Goal: Task Accomplishment & Management: Manage account settings

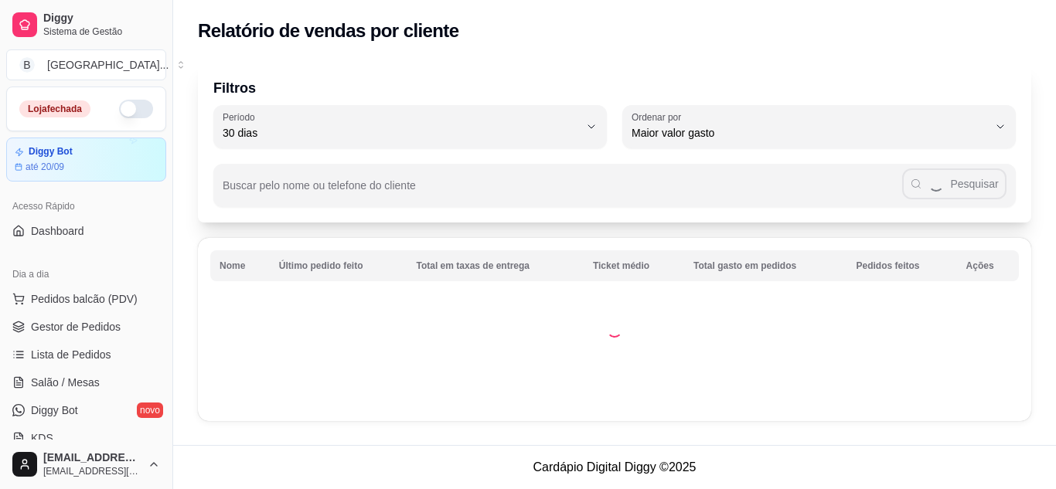
select select "30"
select select "HIGHEST_TOTAL_SPENT_WITH_ORDERS"
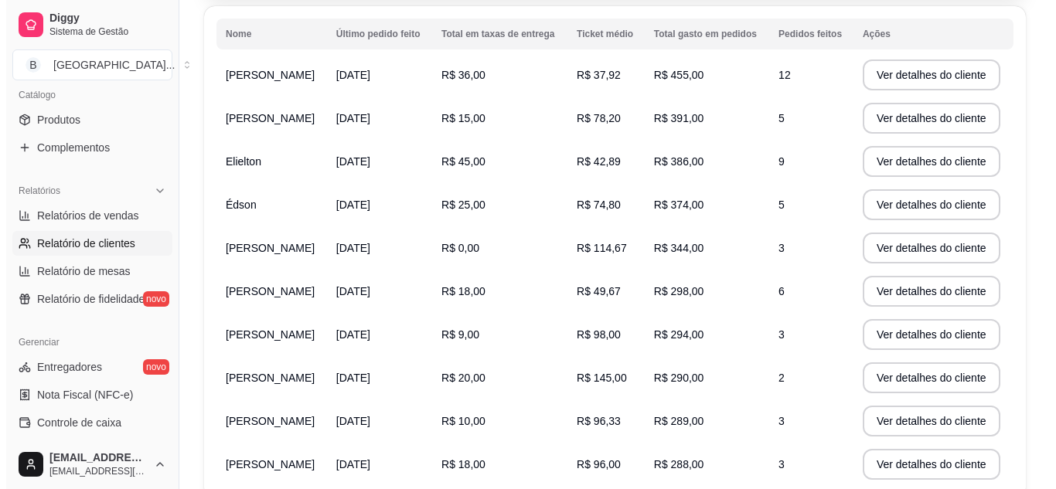
scroll to position [155, 0]
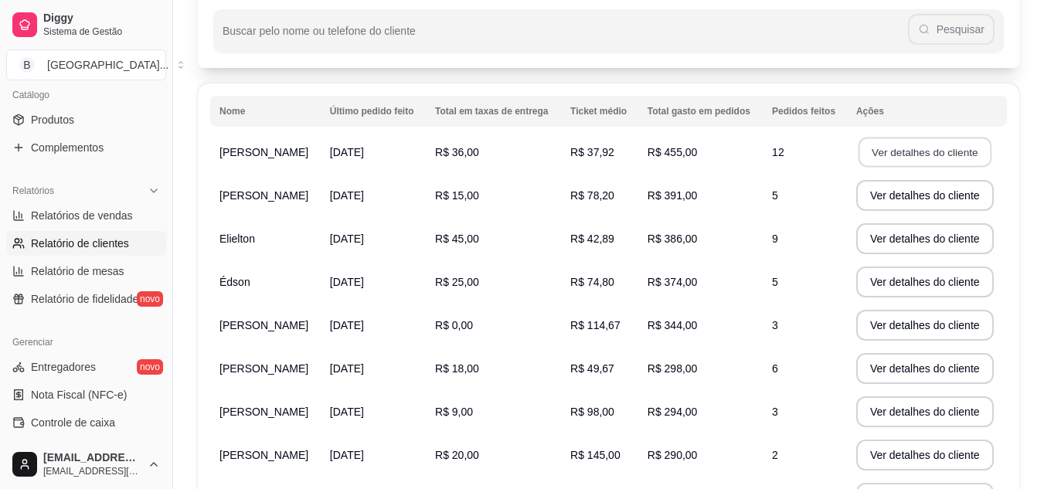
click at [886, 154] on button "Ver detalhes do cliente" at bounding box center [925, 153] width 133 height 30
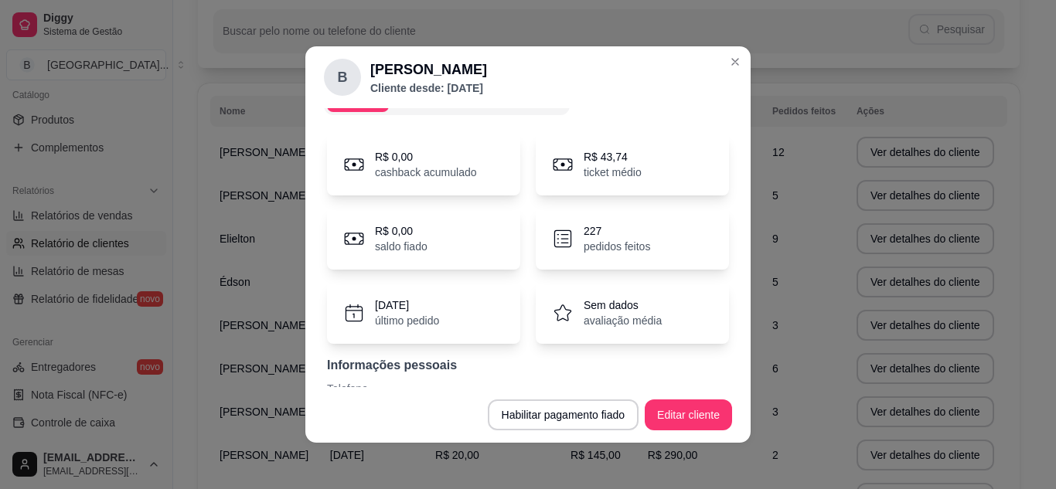
scroll to position [0, 0]
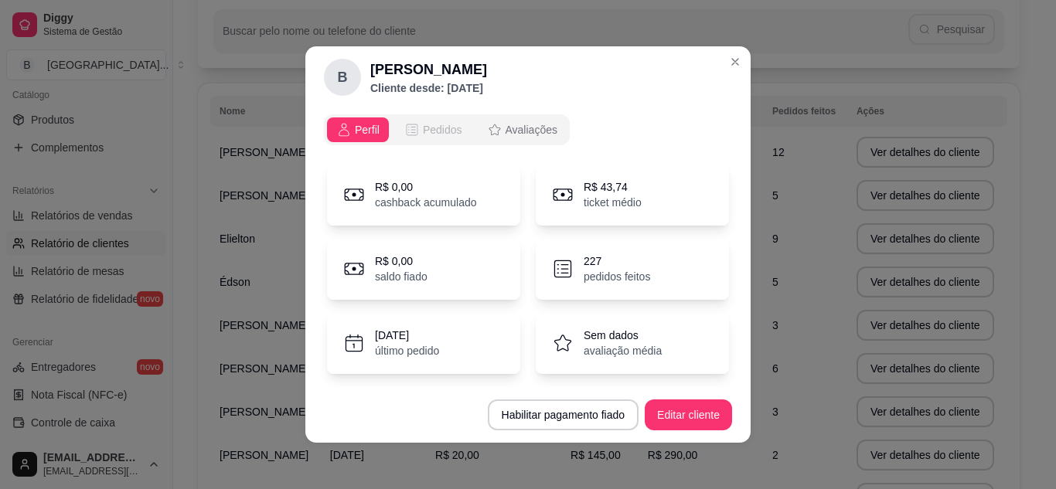
click at [429, 131] on span "Pedidos" at bounding box center [442, 129] width 39 height 15
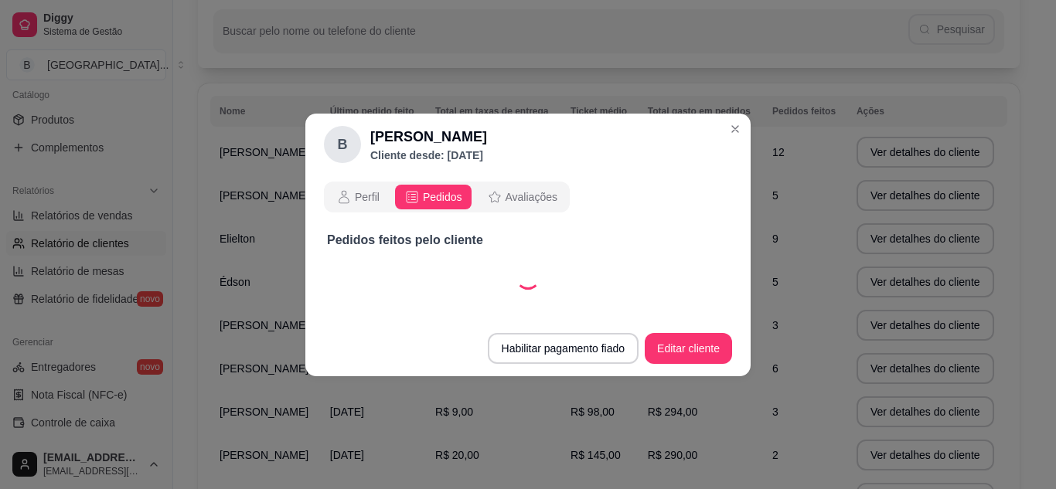
select select "30"
select select "ALL"
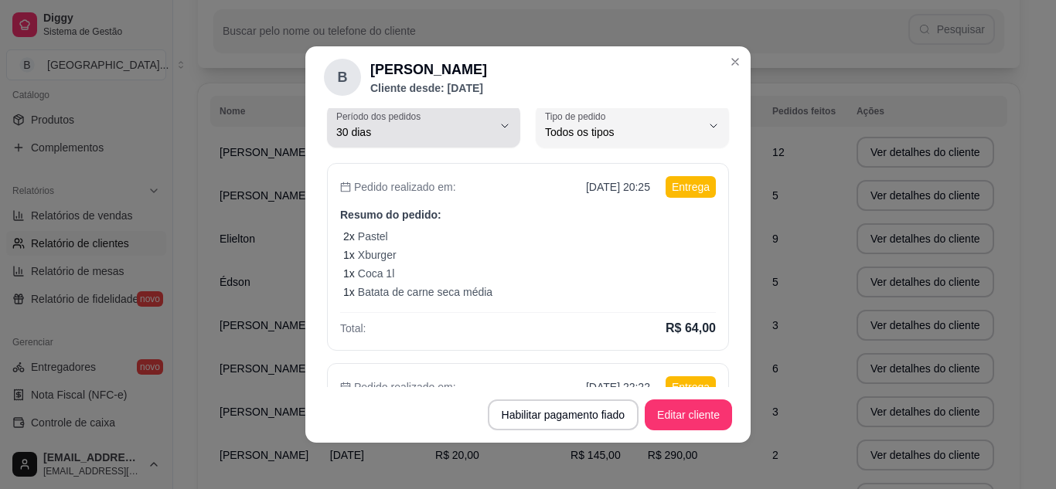
scroll to position [60, 0]
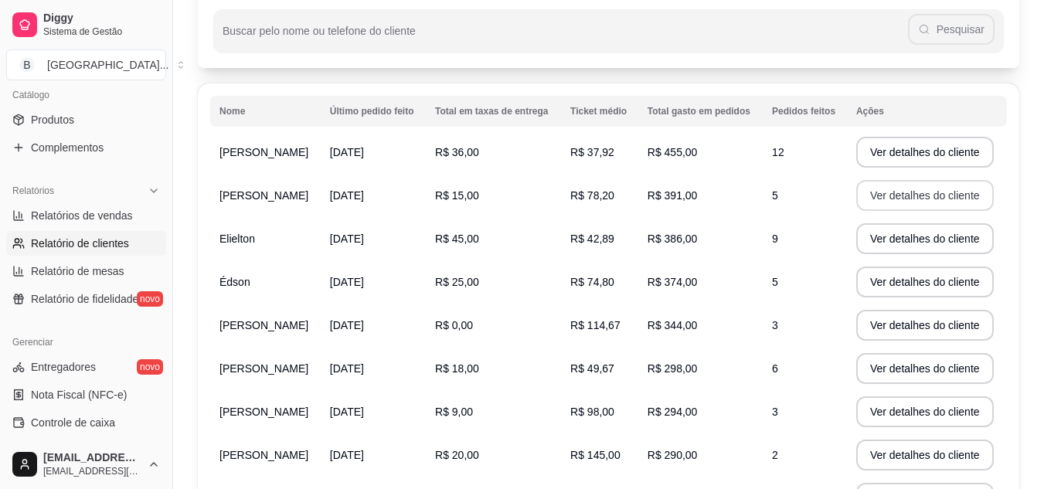
click at [889, 192] on button "Ver detalhes do cliente" at bounding box center [925, 195] width 138 height 31
click at [882, 233] on button "Ver detalhes do cliente" at bounding box center [925, 238] width 138 height 31
click at [270, 331] on span "[PERSON_NAME]" at bounding box center [263, 325] width 89 height 12
click at [880, 334] on button "Ver detalhes do cliente" at bounding box center [925, 326] width 133 height 30
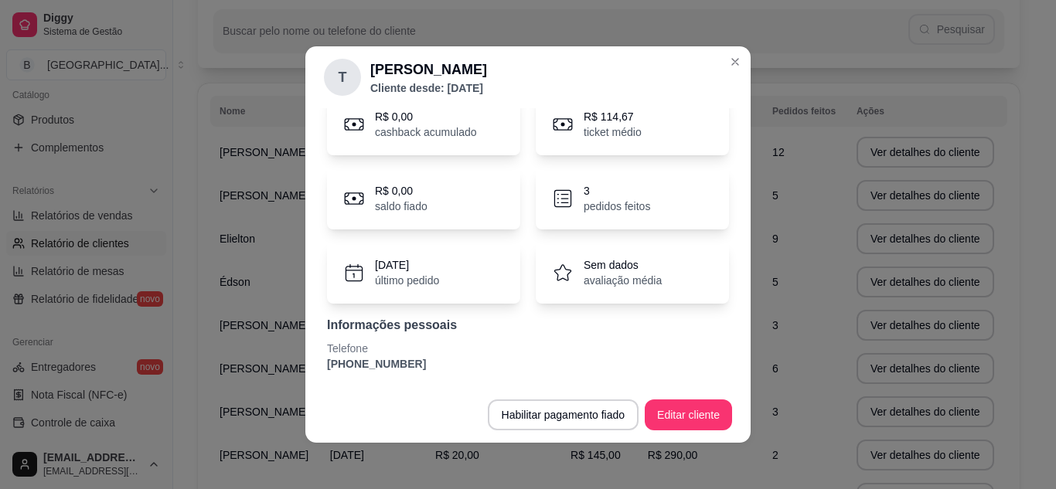
scroll to position [3, 0]
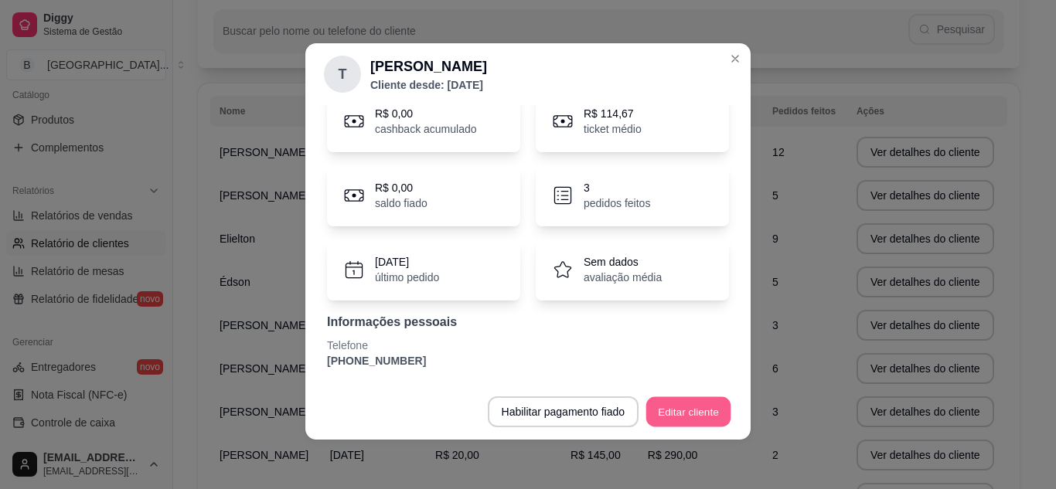
click at [667, 411] on button "Editar cliente" at bounding box center [688, 412] width 85 height 30
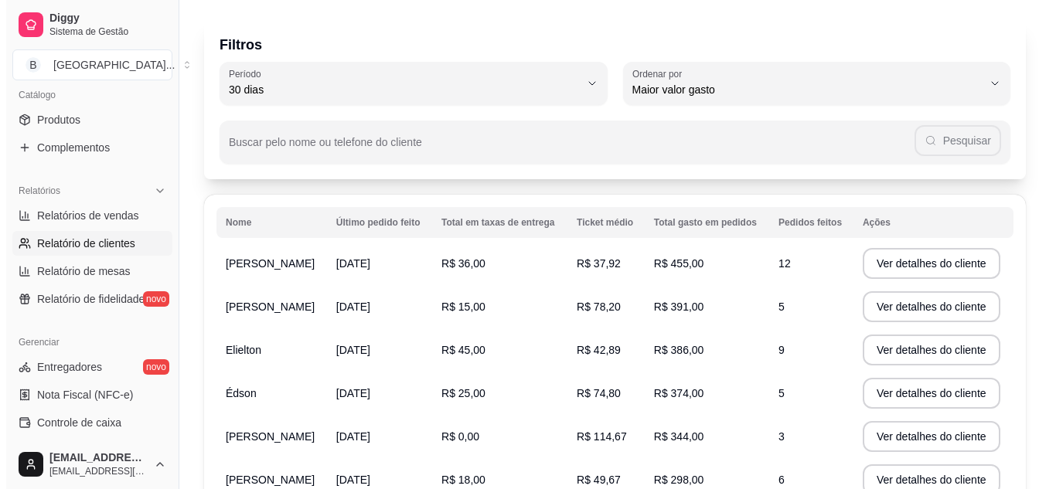
scroll to position [0, 0]
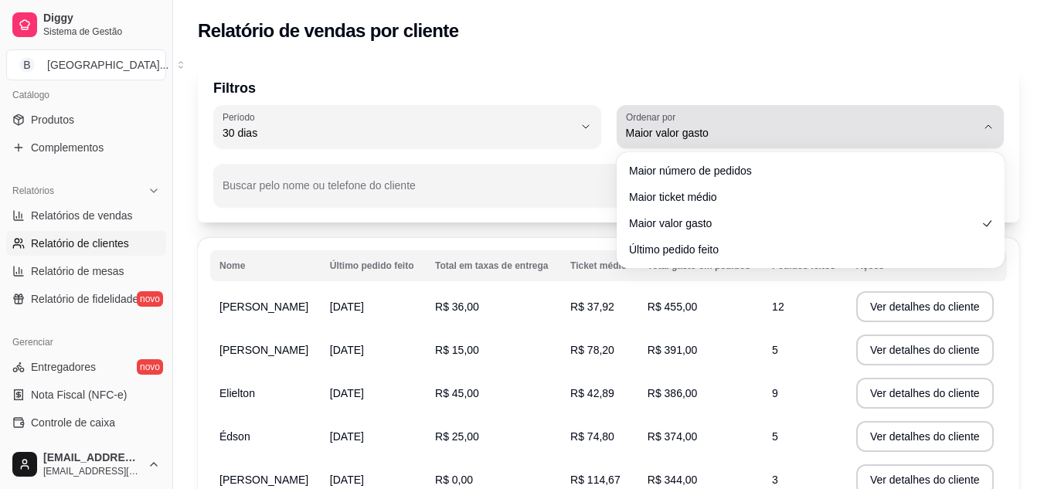
click at [992, 124] on icon "button" at bounding box center [988, 127] width 12 height 12
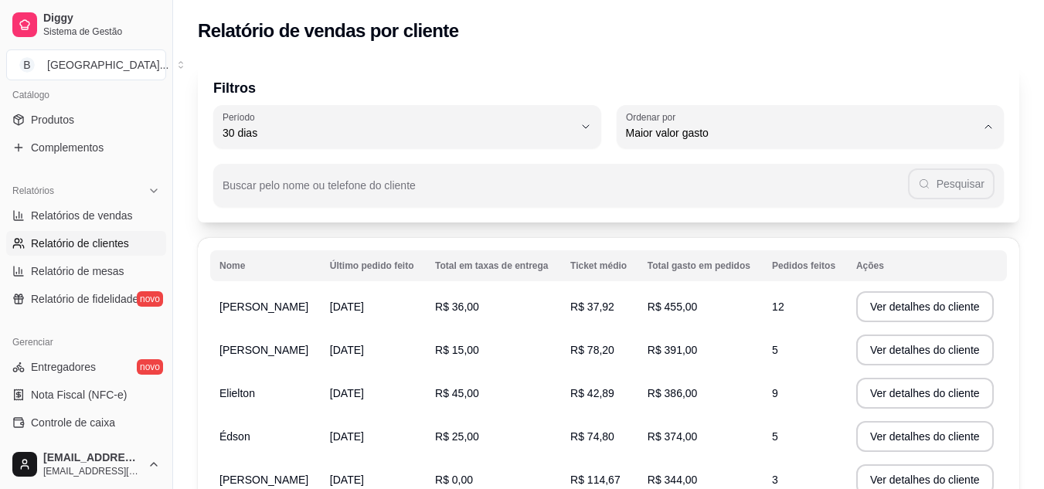
click at [732, 171] on span "Maior número de pedidos" at bounding box center [803, 169] width 334 height 15
type input "HIGHEST_ORDER_COUNT"
select select "HIGHEST_ORDER_COUNT"
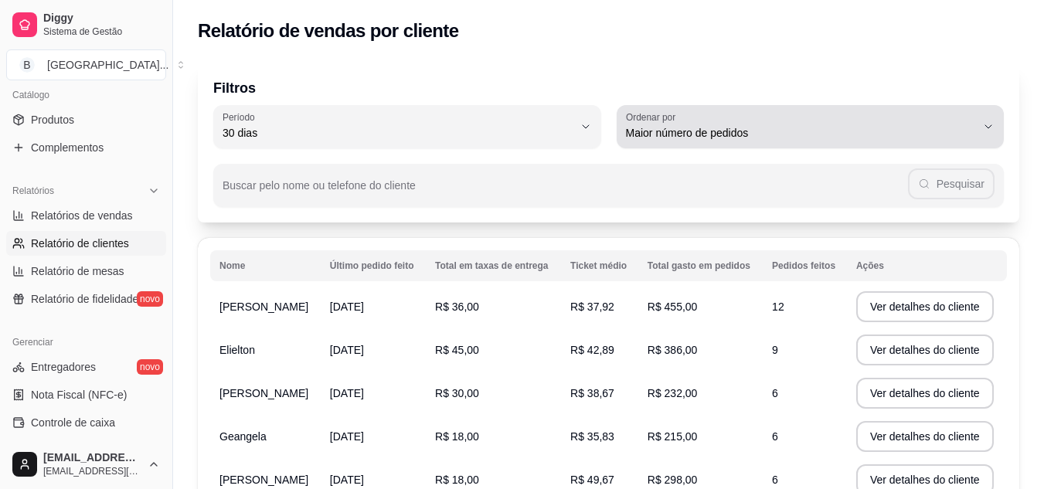
click at [978, 120] on button "Ordenar por Maior número de pedidos" at bounding box center [811, 126] width 388 height 43
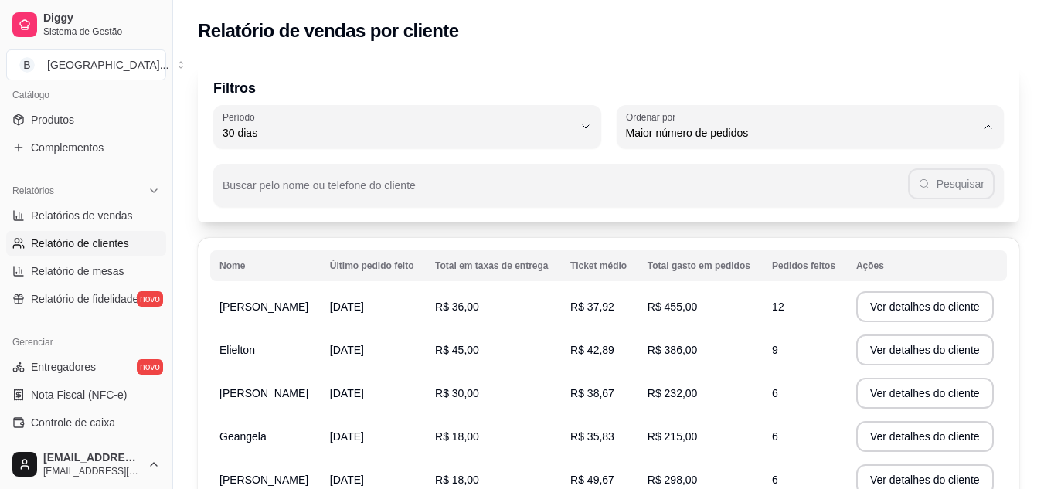
click at [685, 192] on span "Maior ticket médio" at bounding box center [803, 195] width 334 height 15
type input "HIGHEST_AVERAGE_TICKET"
select select "HIGHEST_AVERAGE_TICKET"
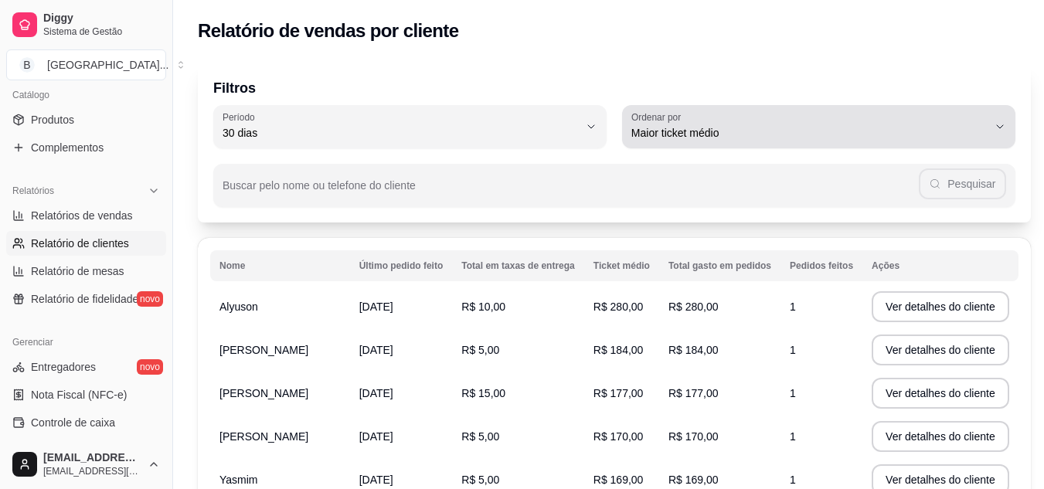
click at [991, 119] on button "Ordenar por Maior ticket médio" at bounding box center [818, 126] width 393 height 43
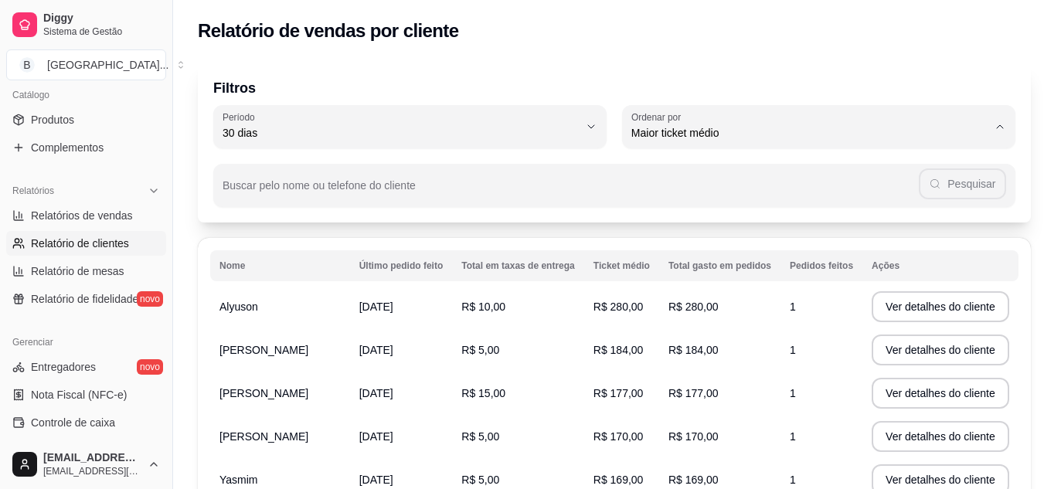
click at [676, 223] on span "Maior valor gasto" at bounding box center [803, 220] width 334 height 15
type input "HIGHEST_TOTAL_SPENT_WITH_ORDERS"
select select "HIGHEST_TOTAL_SPENT_WITH_ORDERS"
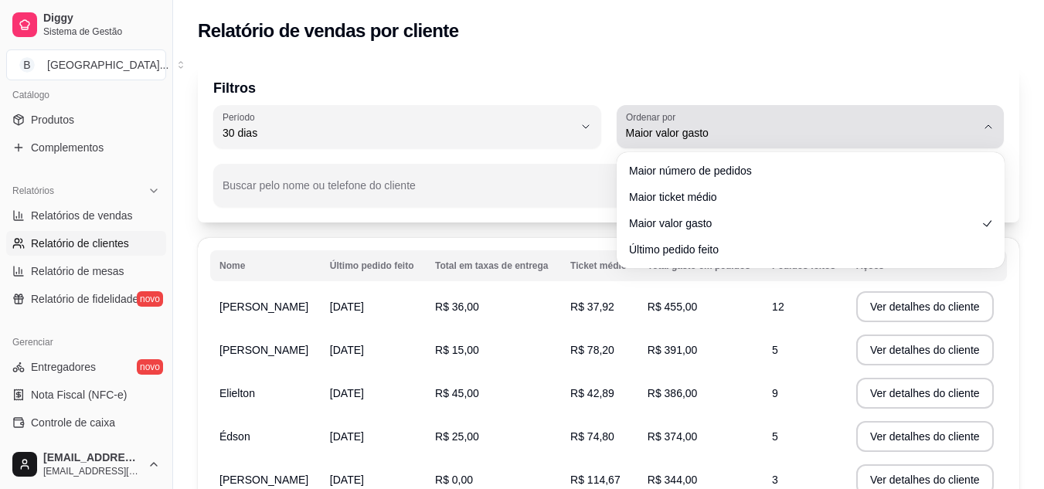
click at [984, 128] on icon "button" at bounding box center [988, 127] width 12 height 12
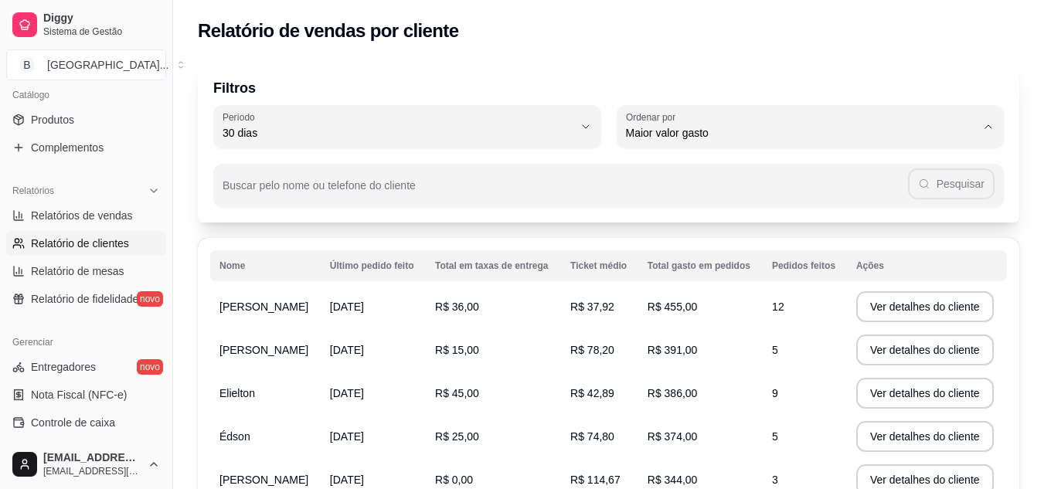
click at [683, 253] on span "Último pedido feito" at bounding box center [803, 245] width 334 height 15
type input "LAST_ORDER_MADE_AT"
select select "LAST_ORDER_MADE_AT"
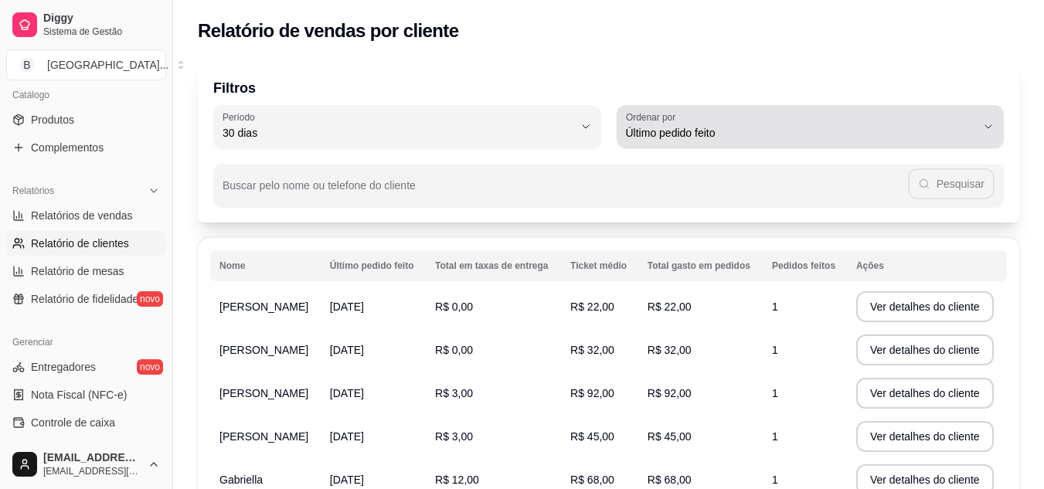
click at [990, 131] on icon "button" at bounding box center [988, 127] width 12 height 12
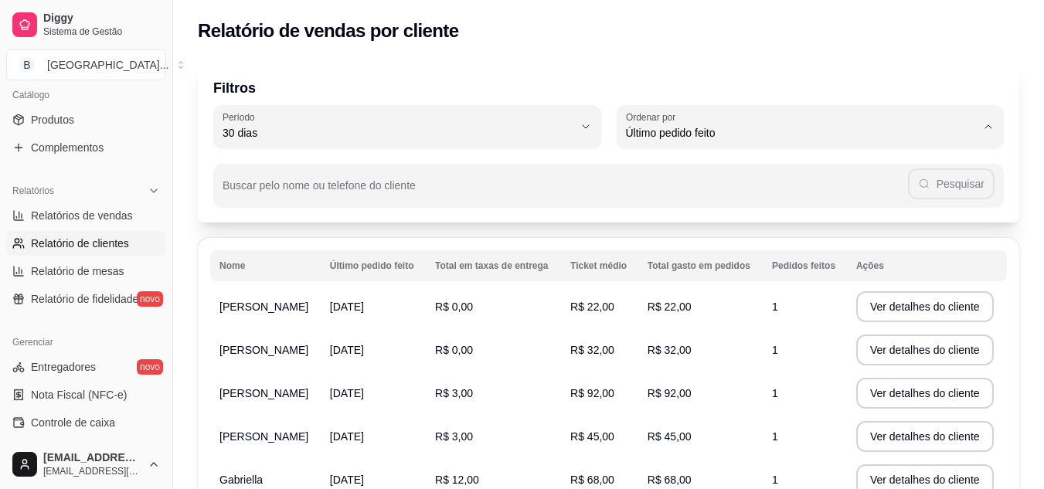
click at [683, 219] on span "Maior valor gasto" at bounding box center [803, 220] width 334 height 15
type input "HIGHEST_TOTAL_SPENT_WITH_ORDERS"
select select "HIGHEST_TOTAL_SPENT_WITH_ORDERS"
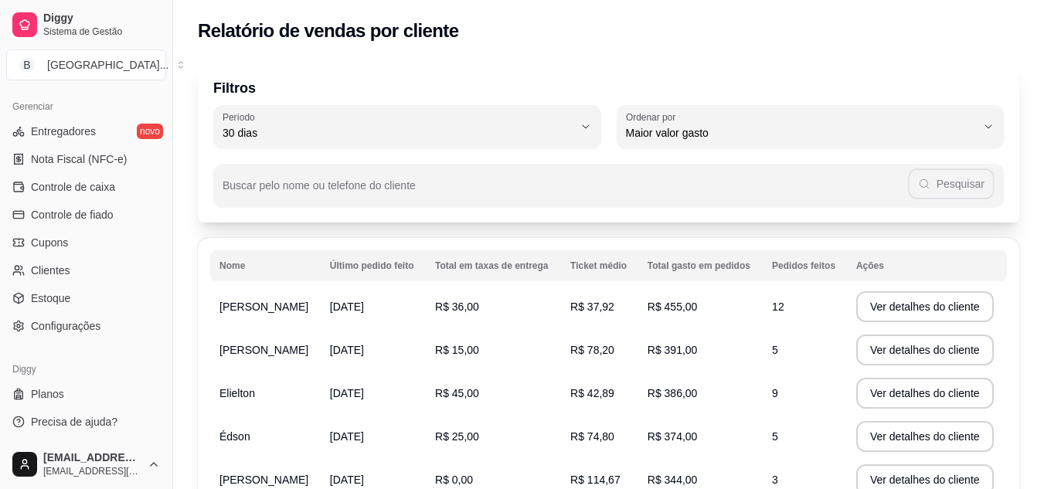
scroll to position [623, 0]
click at [60, 389] on span "Planos" at bounding box center [47, 393] width 33 height 15
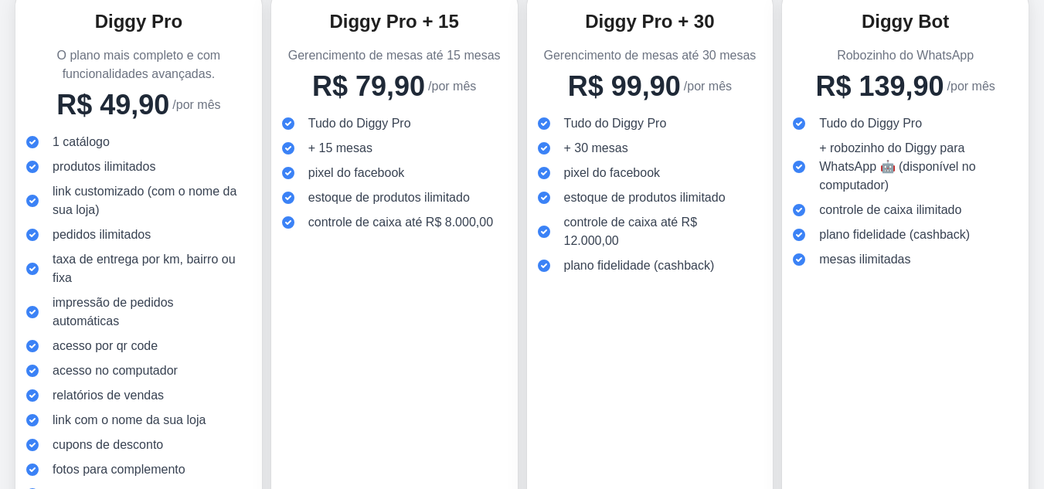
scroll to position [222, 0]
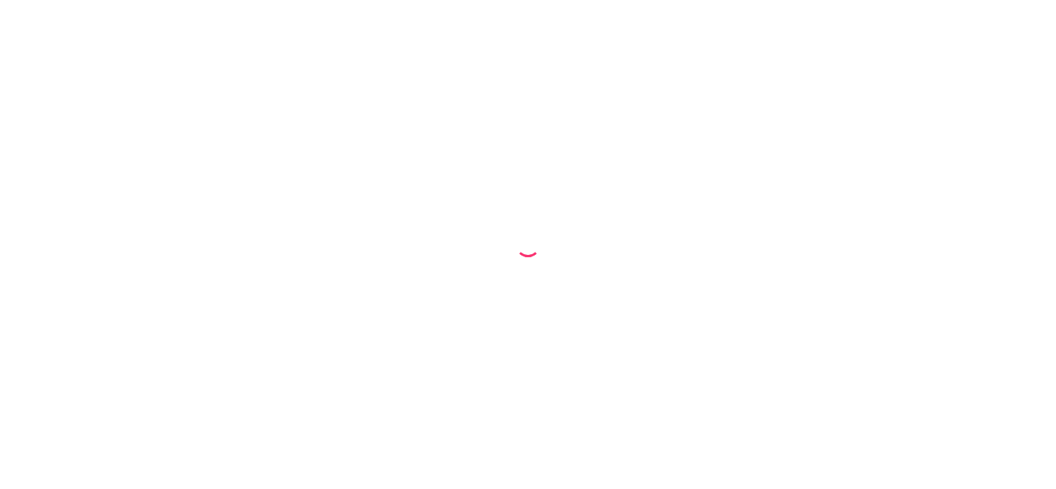
select select "30"
select select "HIGHEST_TOTAL_SPENT_WITH_ORDERS"
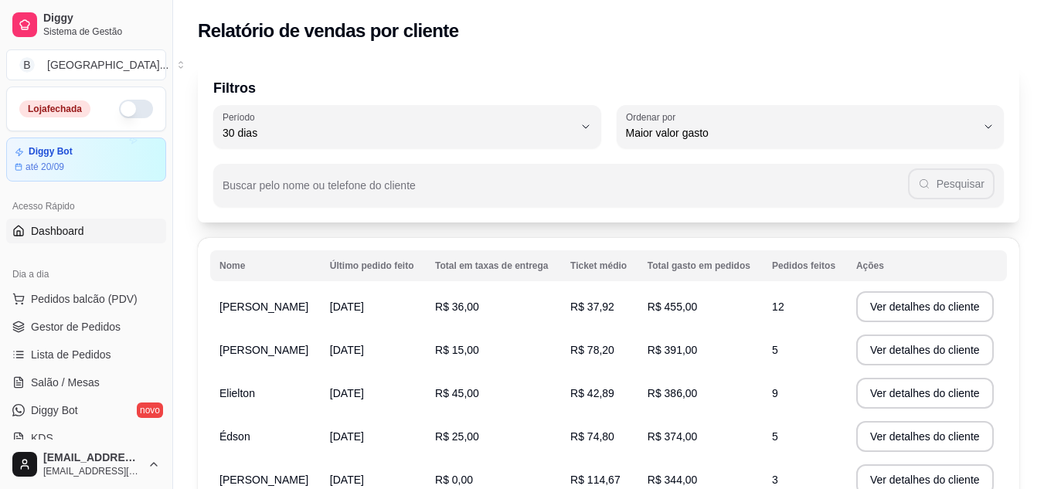
click at [80, 236] on span "Dashboard" at bounding box center [57, 230] width 53 height 15
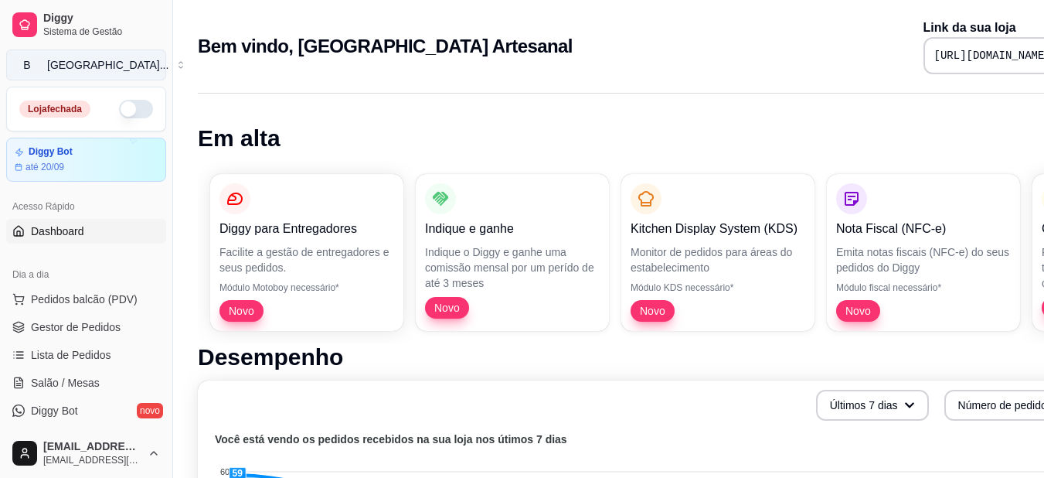
click at [148, 63] on button "[GEOGRAPHIC_DATA] ..." at bounding box center [86, 64] width 160 height 31
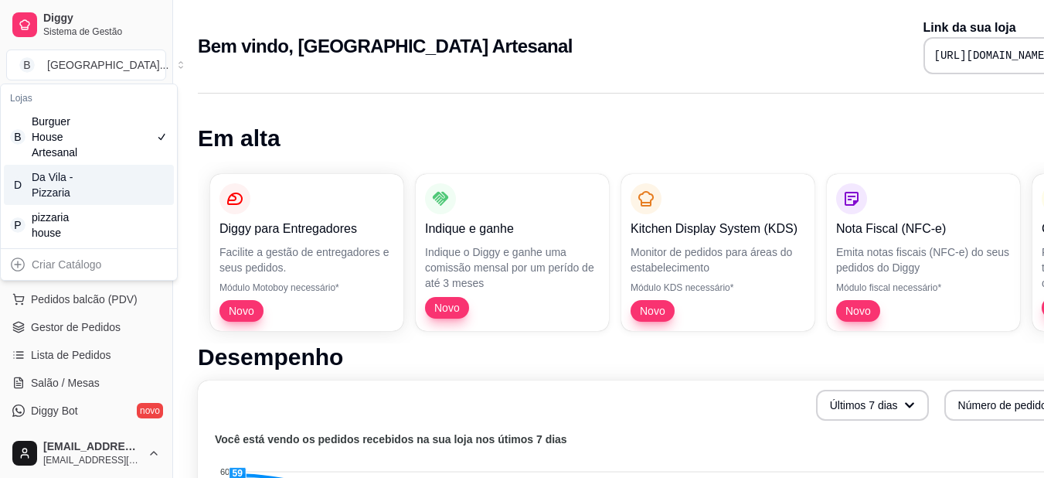
click at [85, 194] on div "Da Vila - Pizzaria" at bounding box center [67, 184] width 70 height 31
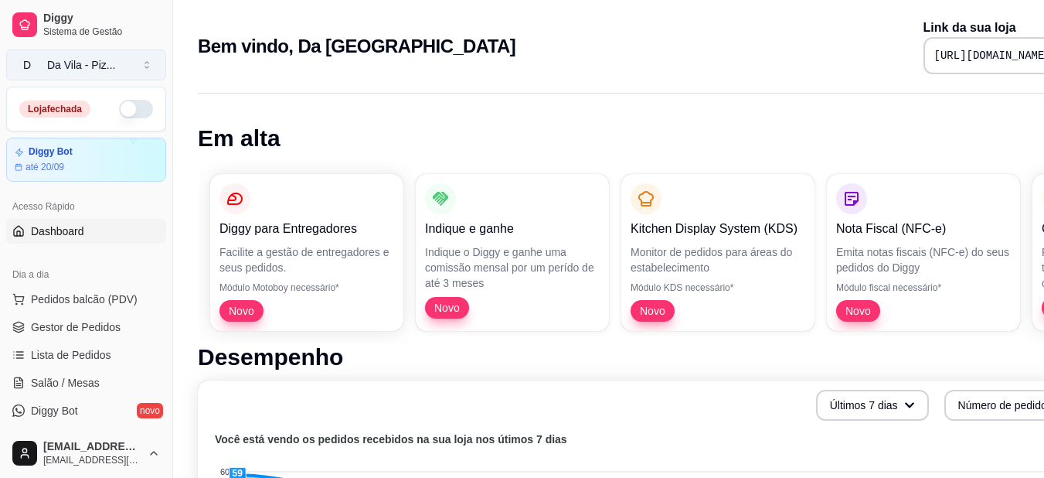
click at [123, 63] on button "D Da Vila - Piz ..." at bounding box center [86, 64] width 160 height 31
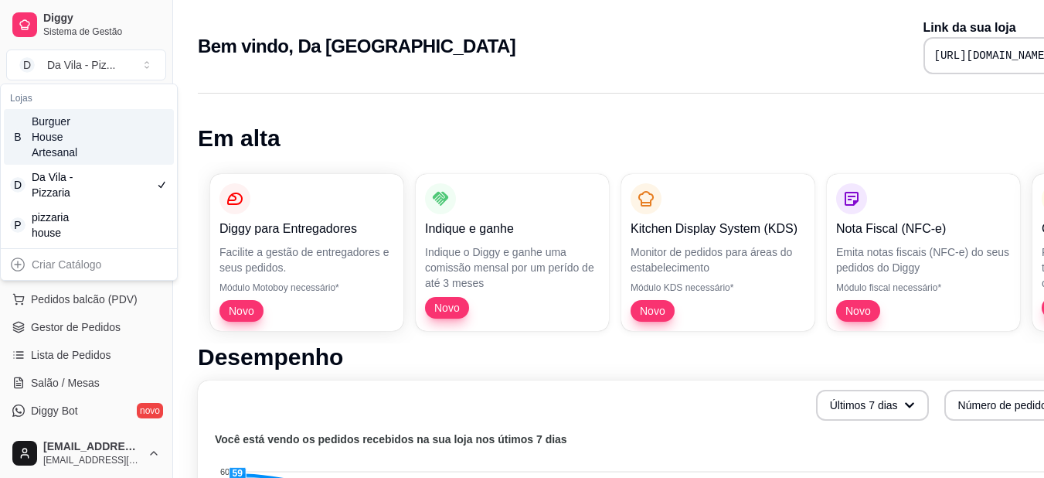
click at [66, 144] on div "Burguer House Artesanal" at bounding box center [67, 137] width 70 height 46
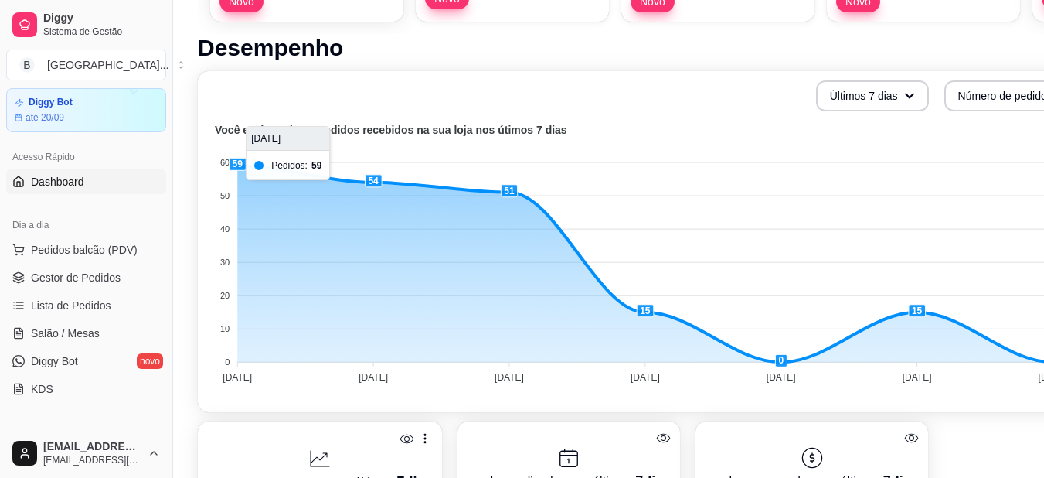
scroll to position [77, 0]
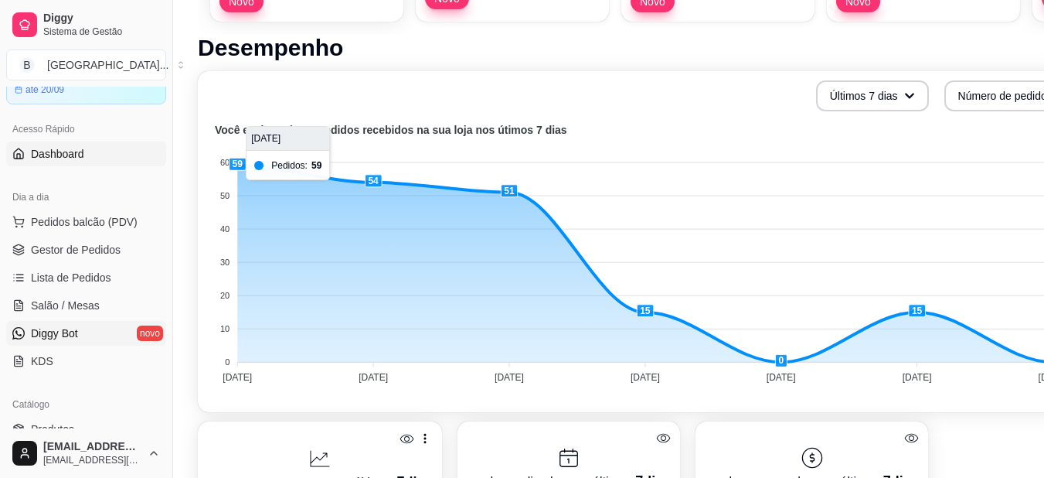
click at [62, 336] on span "Diggy Bot" at bounding box center [54, 332] width 47 height 15
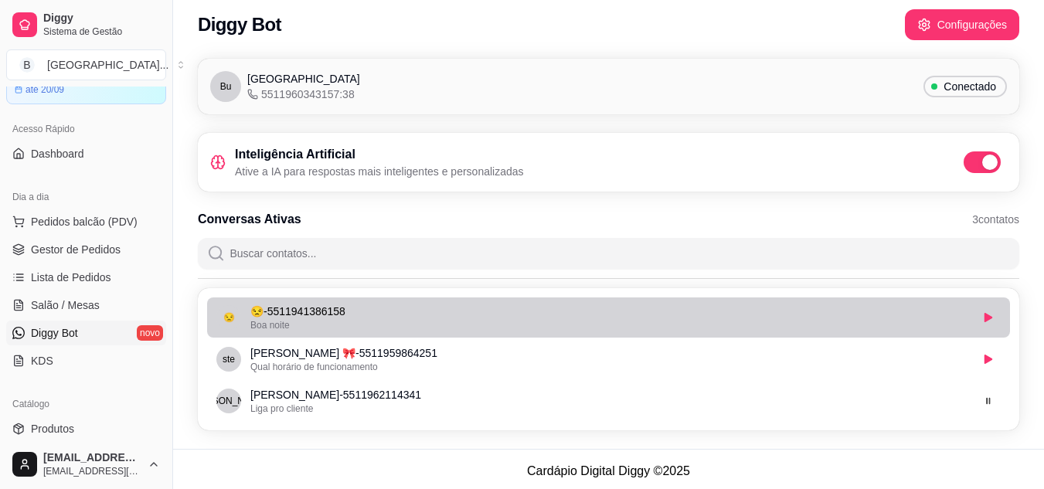
scroll to position [13, 0]
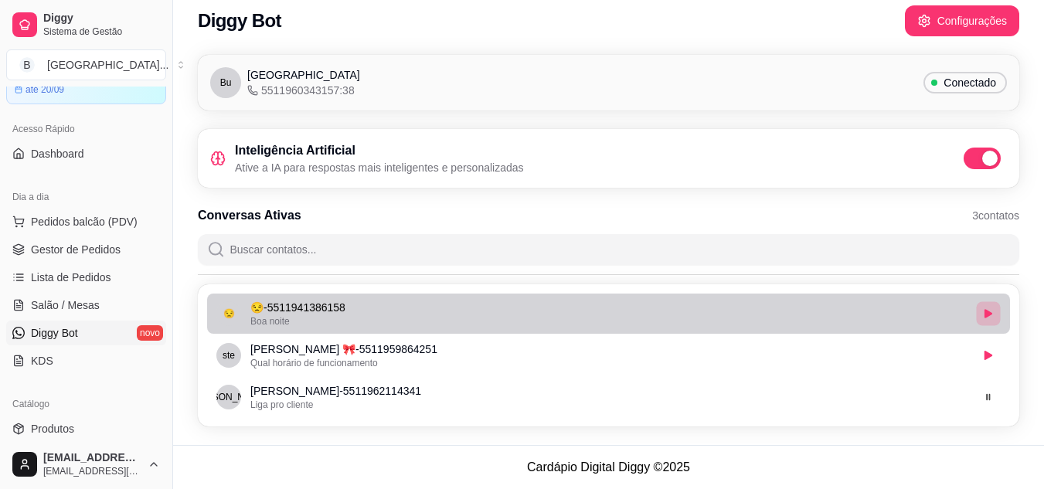
click at [991, 309] on icon "button" at bounding box center [988, 313] width 9 height 9
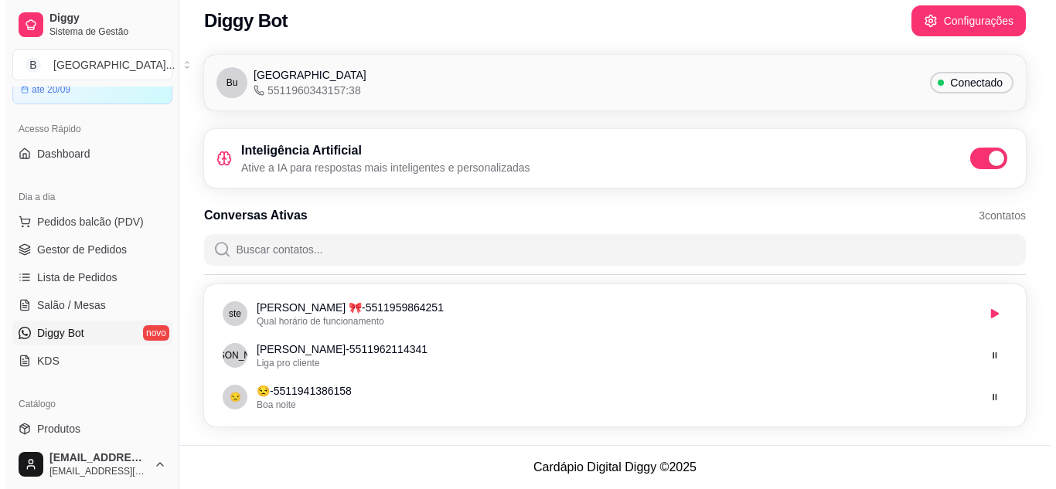
scroll to position [0, 0]
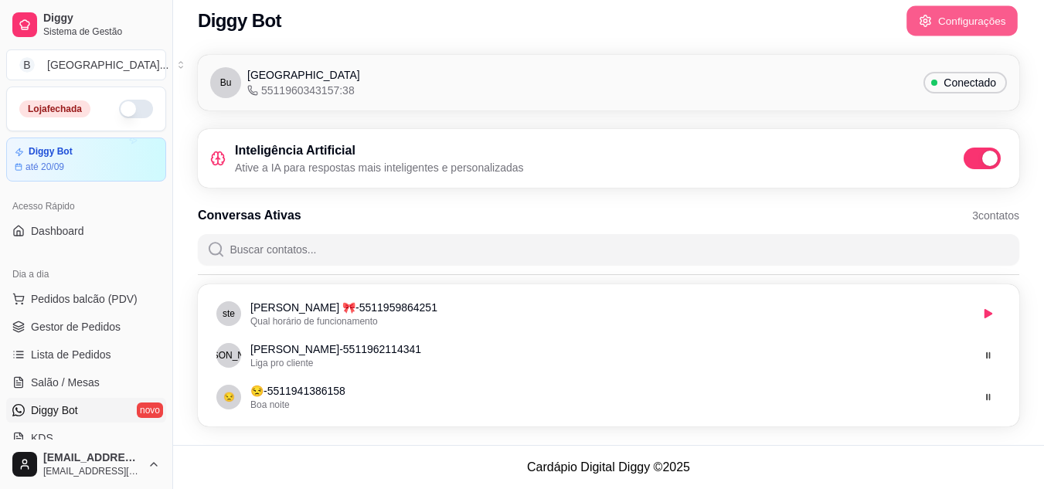
click at [938, 9] on button "Configurações" at bounding box center [961, 21] width 111 height 30
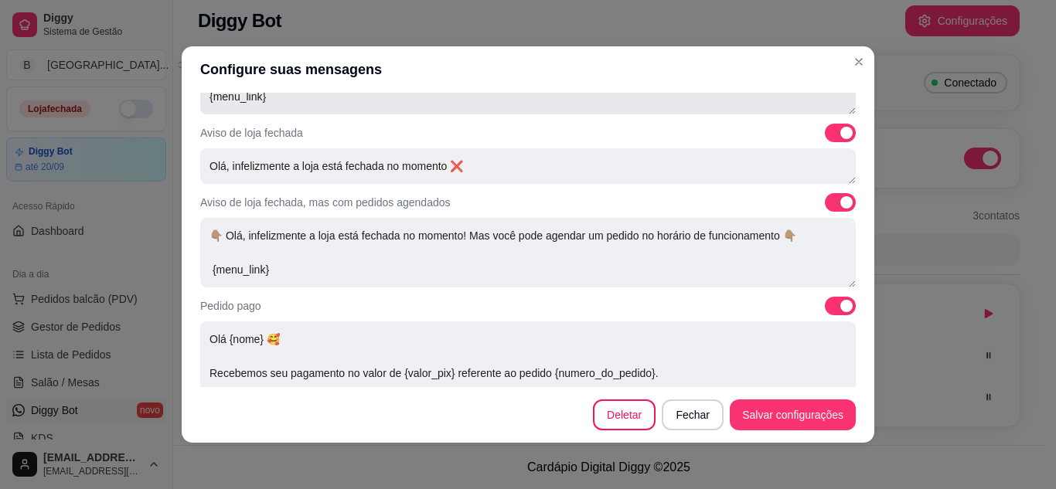
scroll to position [232, 0]
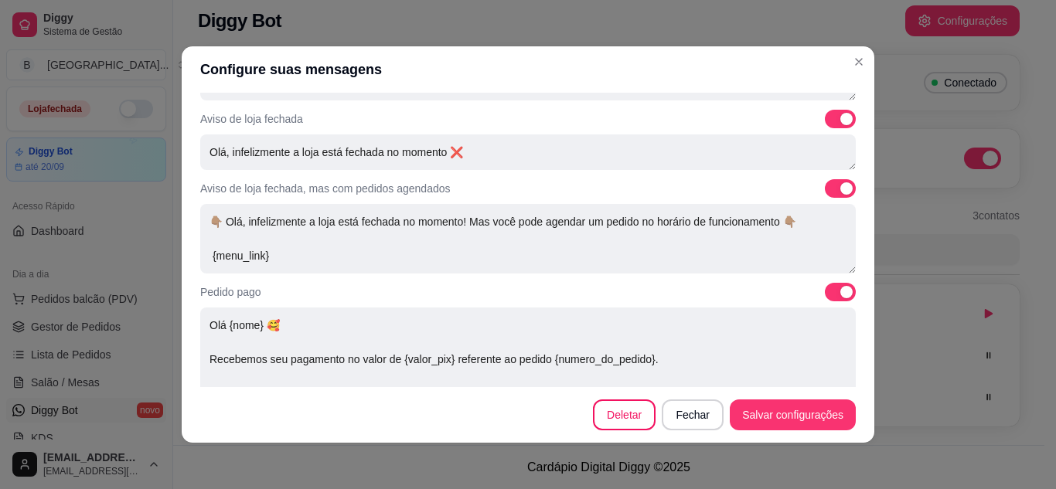
click at [825, 189] on span at bounding box center [840, 188] width 31 height 19
click at [824, 192] on input "checkbox" at bounding box center [829, 197] width 10 height 10
checkbox input "false"
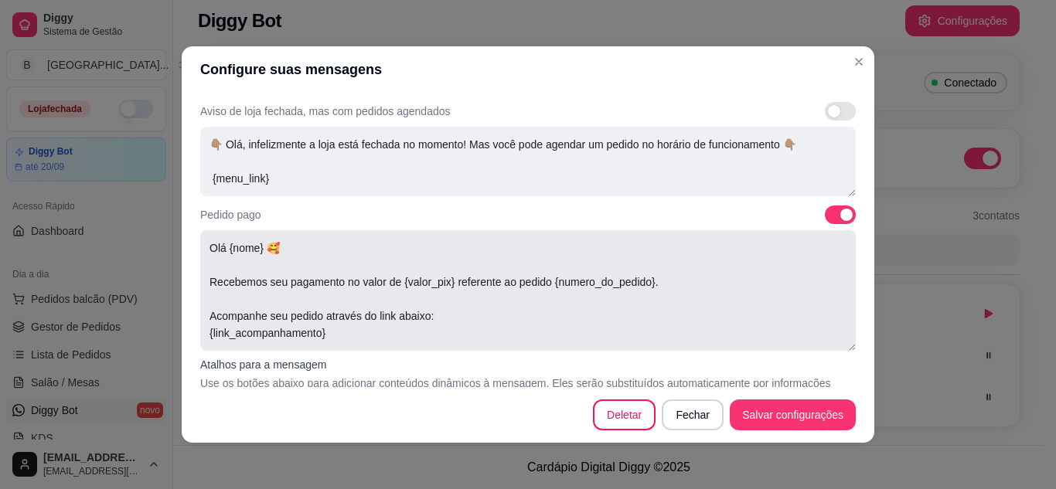
drag, startPoint x: 257, startPoint y: 249, endPoint x: 223, endPoint y: 244, distance: 33.5
click at [223, 244] on textarea "Olá {nome} 🥰 Recebemos seu pagamento no valor de {valor_pix} referente ao pedid…" at bounding box center [527, 290] width 655 height 121
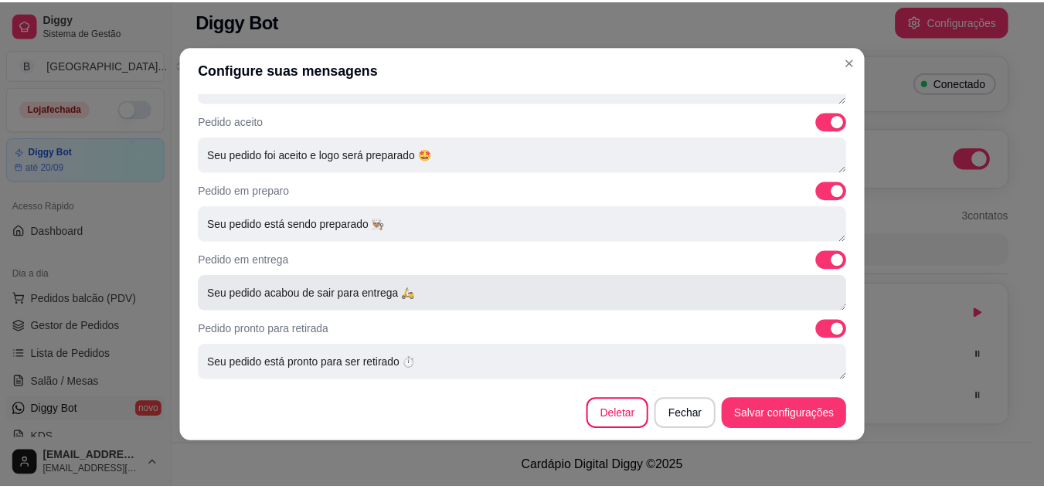
scroll to position [3, 0]
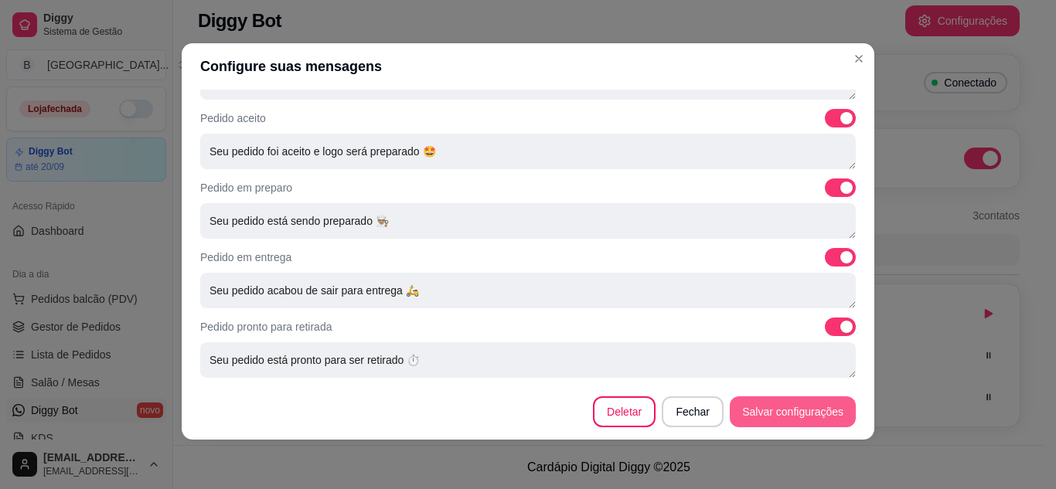
type textarea "Olá 🥰 Recebemos seu pagamento no valor de {valor_pix} referente ao pedido {nume…"
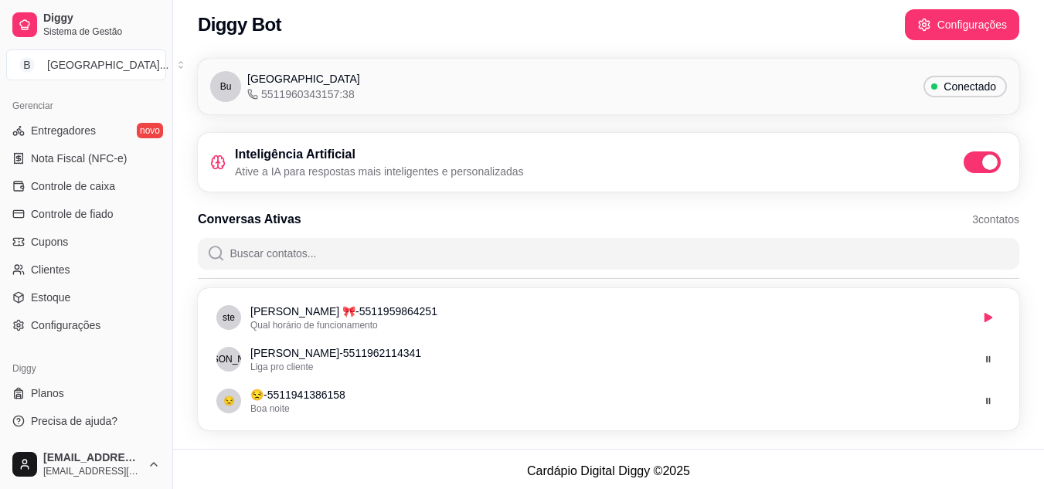
scroll to position [13, 0]
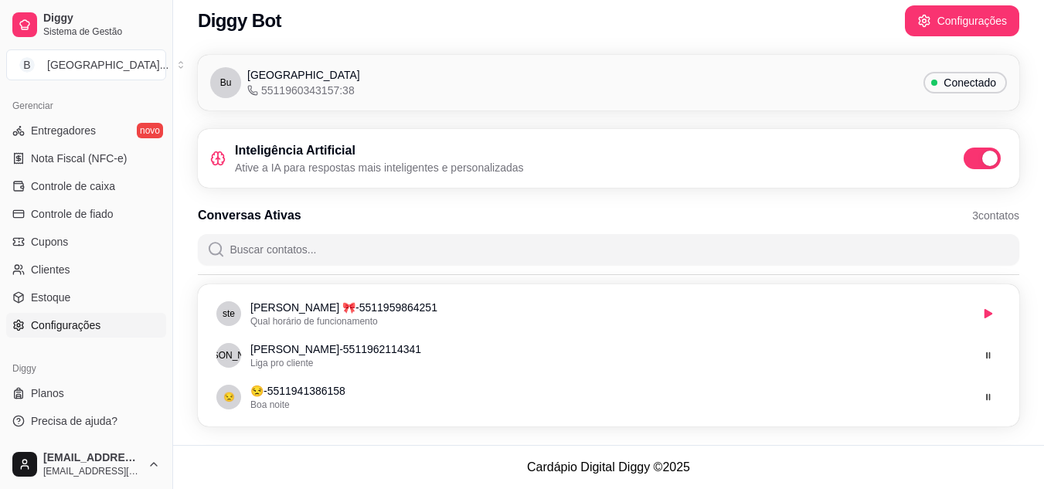
click at [43, 315] on link "Configurações" at bounding box center [86, 325] width 160 height 25
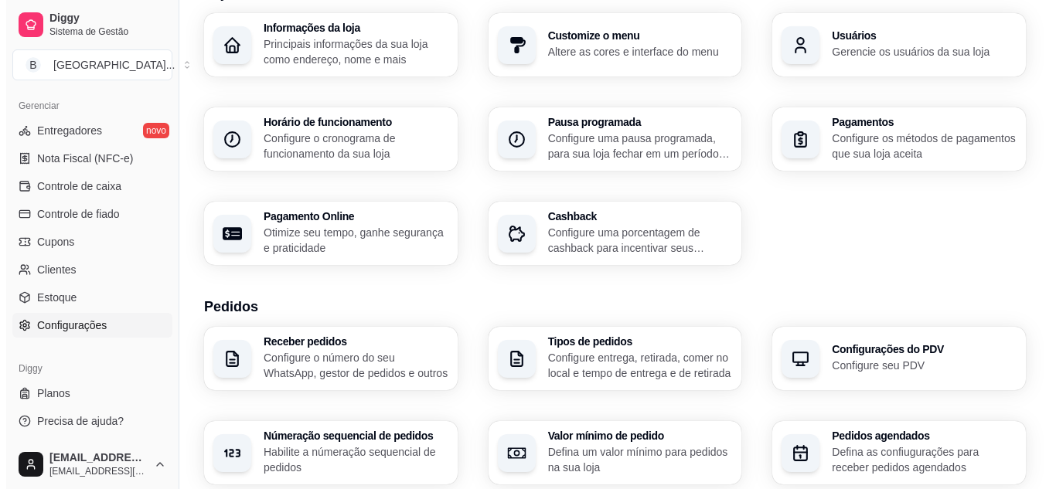
scroll to position [155, 0]
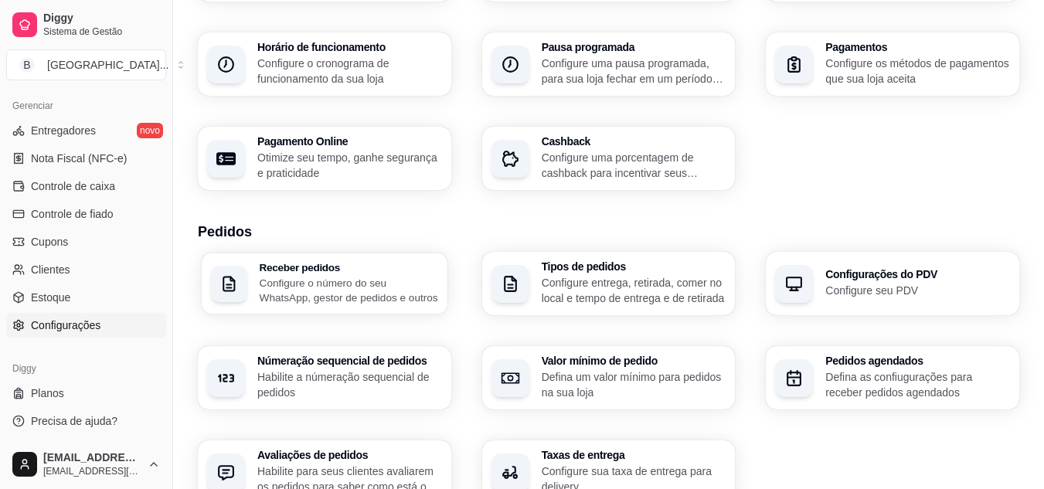
click at [357, 277] on p "Configure o número do seu WhatsApp, gestor de pedidos e outros" at bounding box center [349, 290] width 179 height 30
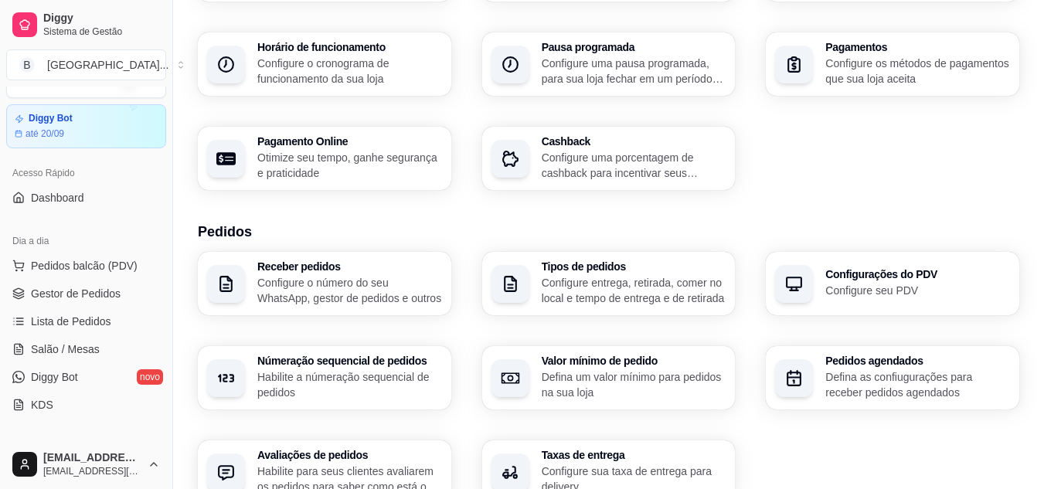
scroll to position [5, 0]
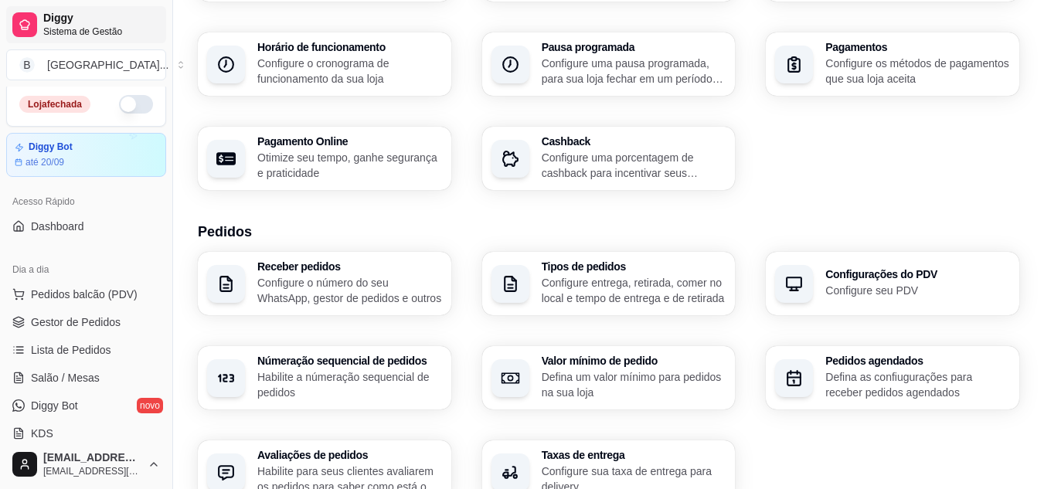
click at [77, 33] on span "Sistema de Gestão" at bounding box center [101, 32] width 117 height 12
